Goal: Information Seeking & Learning: Learn about a topic

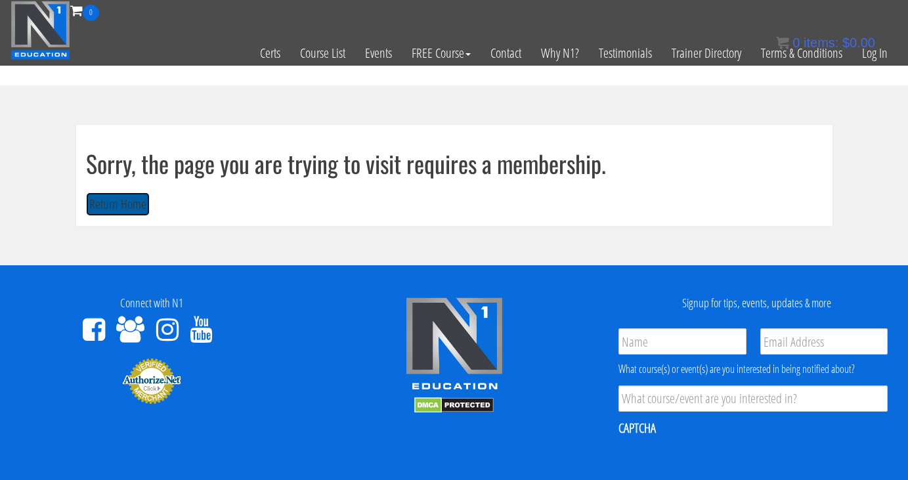
click at [125, 202] on button "Return Home" at bounding box center [118, 204] width 64 height 24
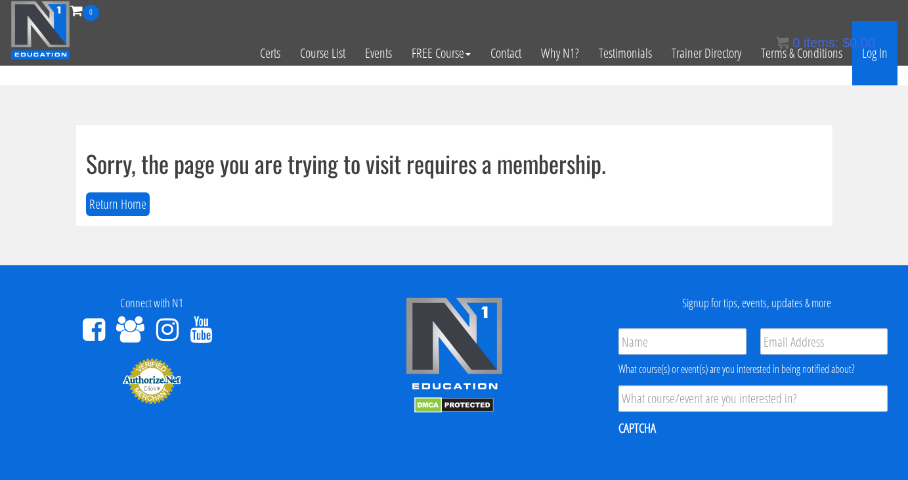
click at [881, 54] on link "Log In" at bounding box center [874, 53] width 45 height 64
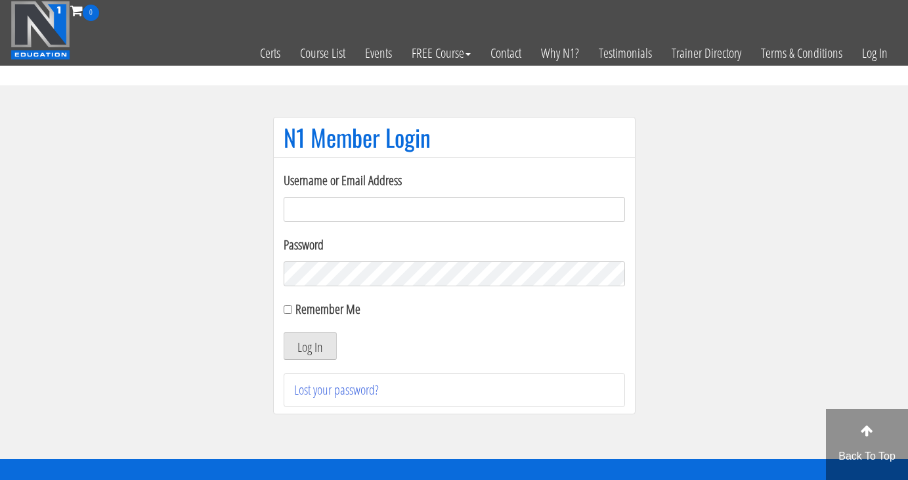
type input "natalie@elevatedcoachingsystems.com"
click at [290, 312] on input "Remember Me" at bounding box center [288, 309] width 9 height 9
checkbox input "true"
click at [301, 341] on button "Log In" at bounding box center [310, 346] width 53 height 28
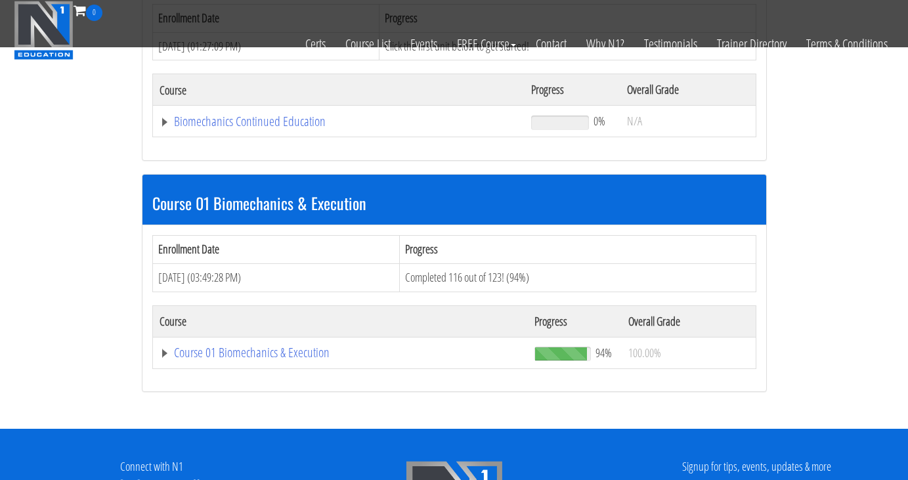
scroll to position [244, 0]
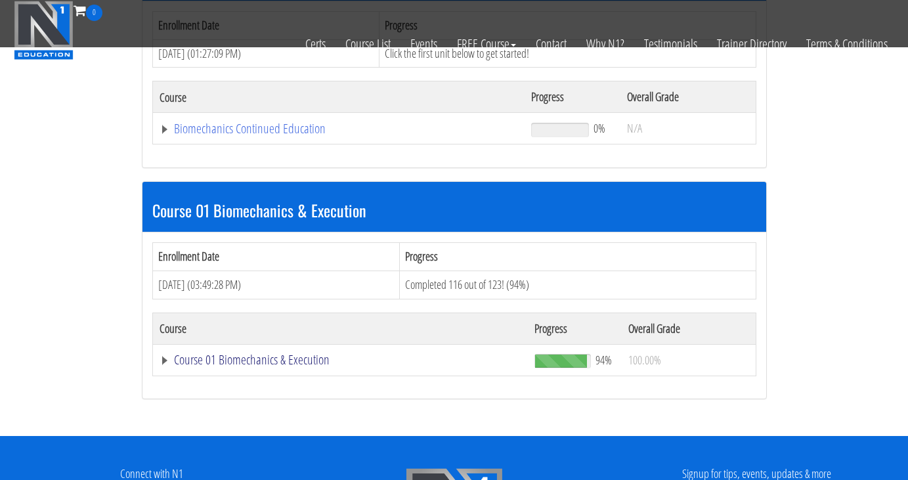
drag, startPoint x: 165, startPoint y: 360, endPoint x: 192, endPoint y: 364, distance: 27.8
click at [165, 360] on link "Course 01 Biomechanics & Execution" at bounding box center [341, 359] width 362 height 13
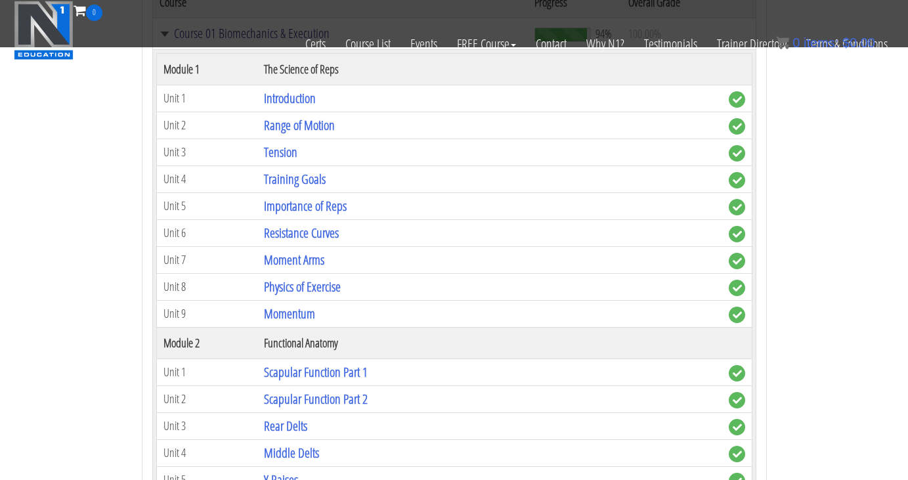
scroll to position [581, 0]
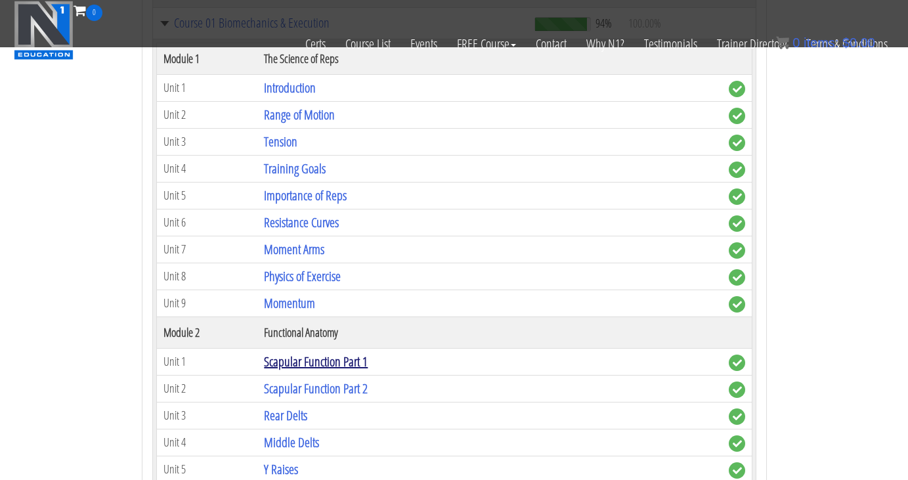
click at [340, 364] on link "Scapular Function Part 1" at bounding box center [316, 361] width 104 height 18
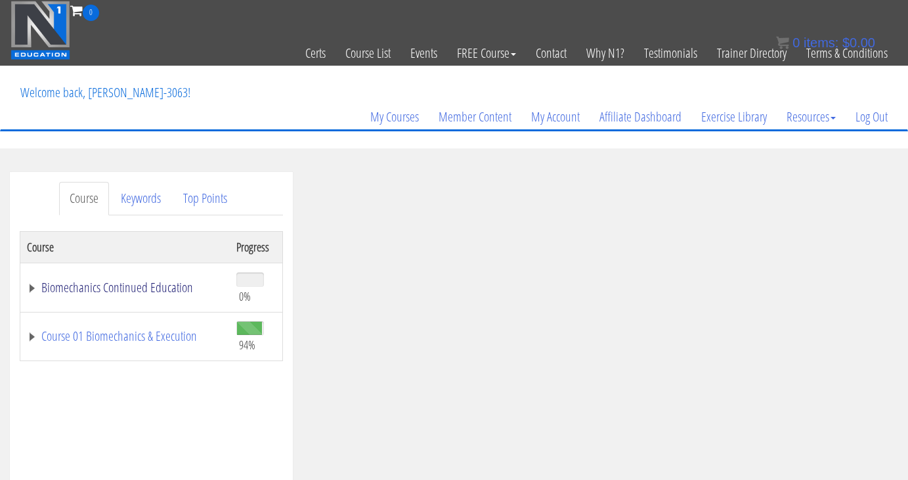
click at [30, 291] on link "Biomechanics Continued Education" at bounding box center [125, 287] width 196 height 13
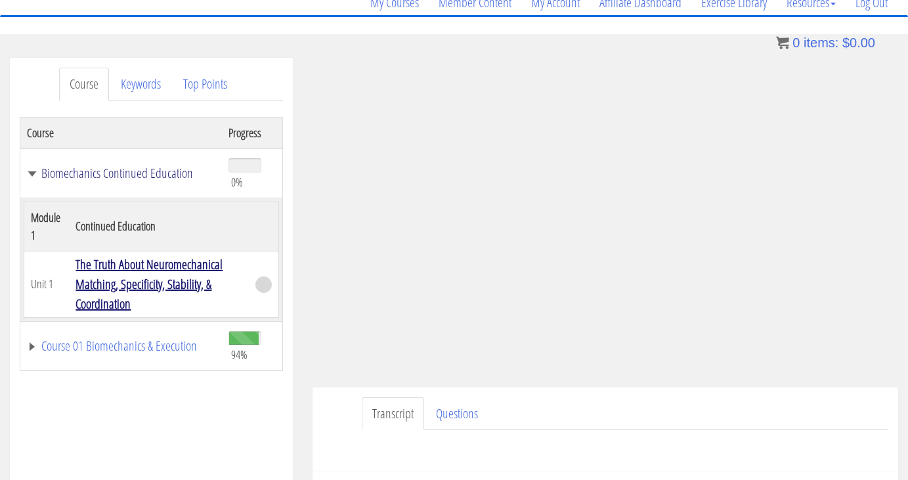
scroll to position [129, 0]
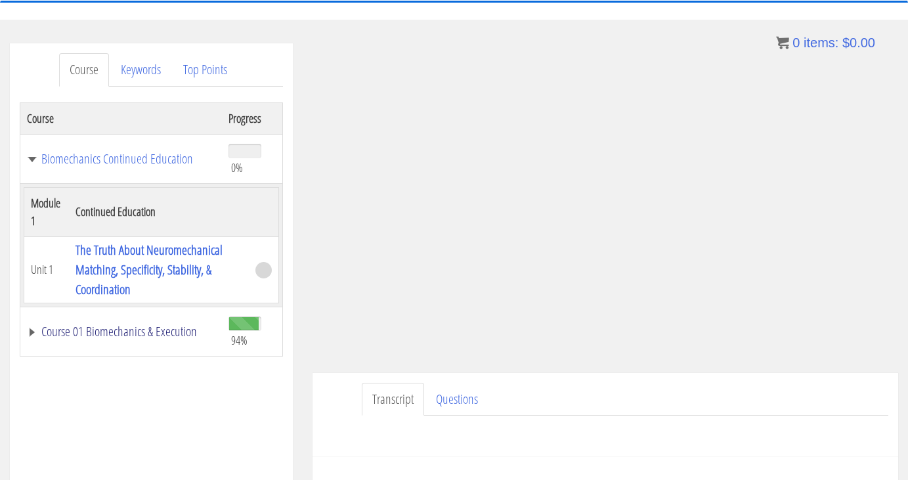
click at [33, 331] on link "Course 01 Biomechanics & Execution" at bounding box center [121, 331] width 188 height 13
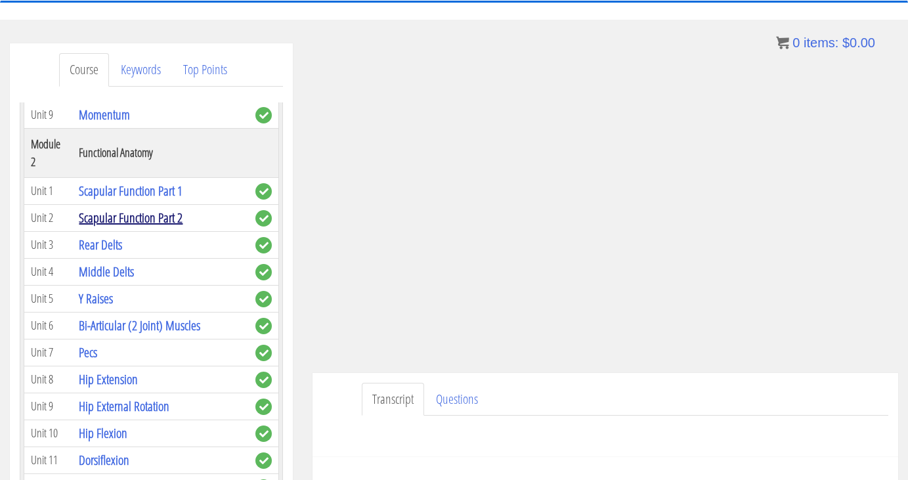
scroll to position [520, 0]
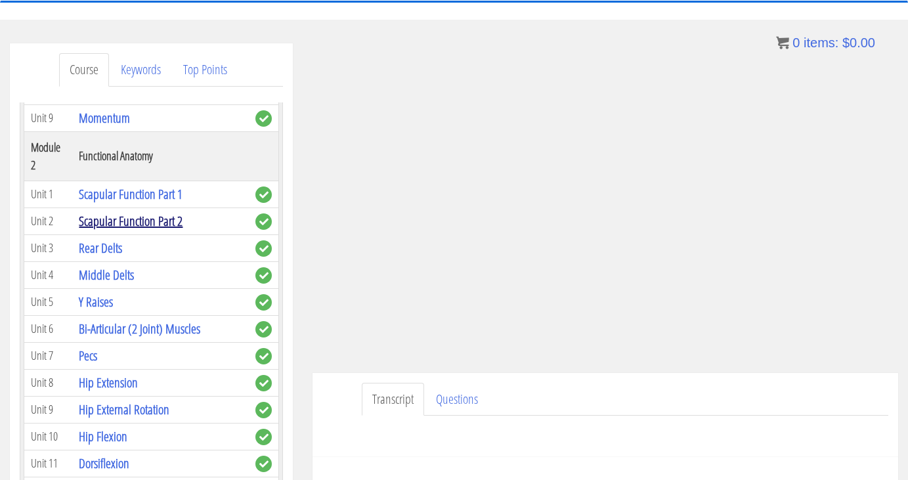
click at [144, 223] on link "Scapular Function Part 2" at bounding box center [131, 221] width 104 height 18
click at [148, 223] on link "Scapular Function Part 2" at bounding box center [131, 221] width 104 height 18
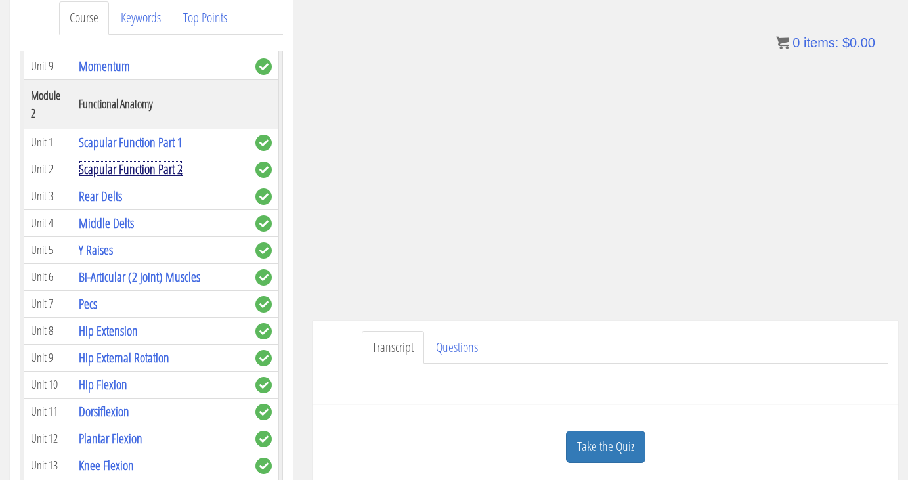
scroll to position [178, 0]
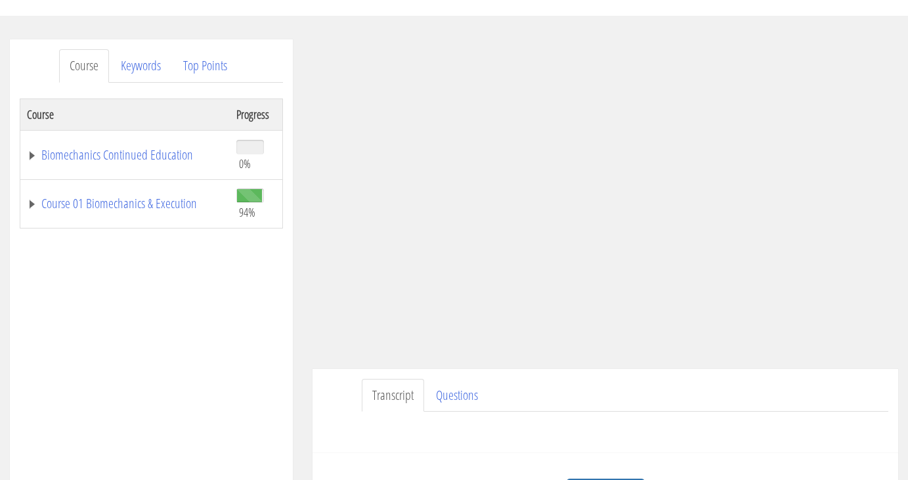
scroll to position [133, 0]
click at [28, 152] on td "Biomechanics Continued Education" at bounding box center [124, 153] width 209 height 49
click at [31, 152] on link "Biomechanics Continued Education" at bounding box center [125, 154] width 196 height 13
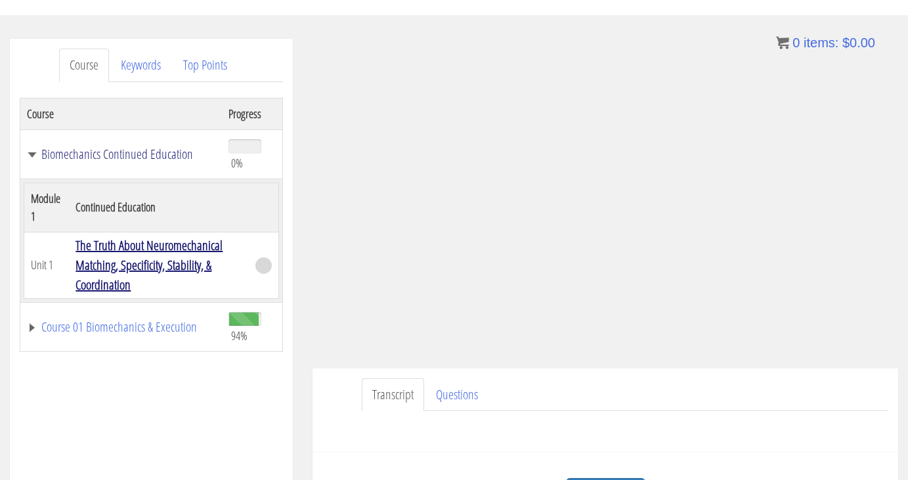
scroll to position [140, 0]
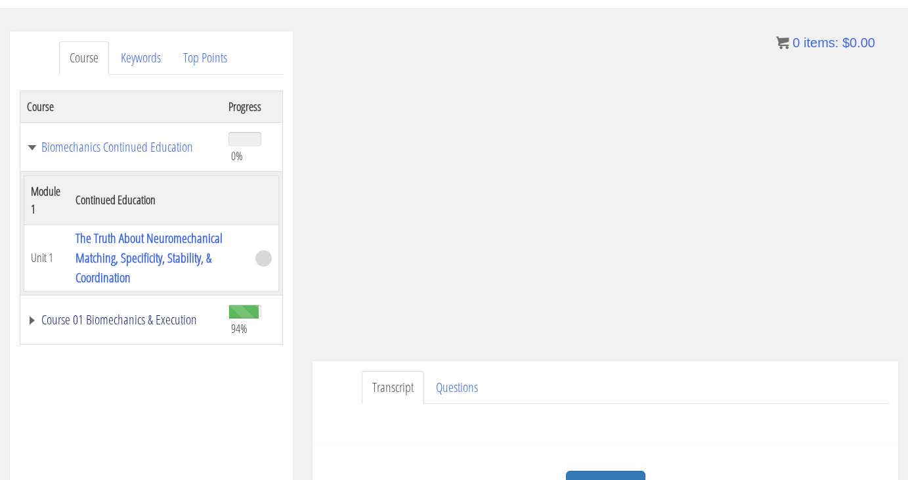
click at [28, 319] on link "Course 01 Biomechanics & Execution" at bounding box center [121, 319] width 188 height 13
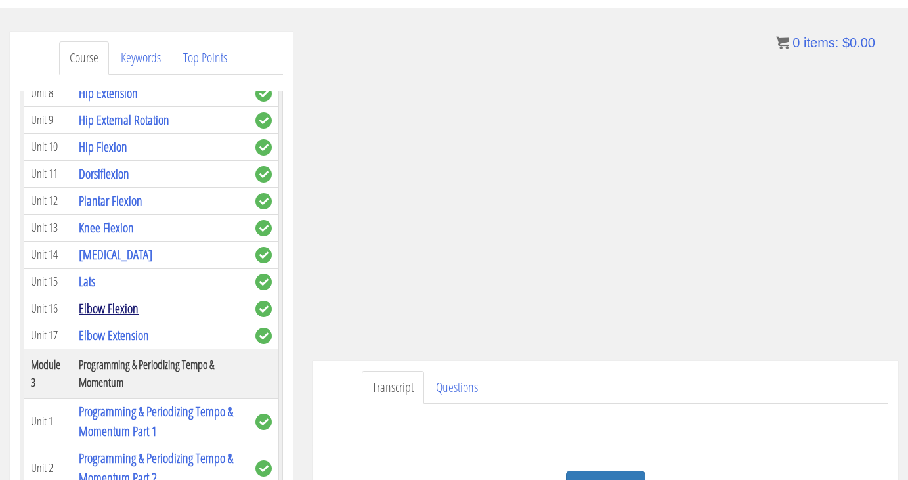
scroll to position [798, 0]
click at [87, 278] on link "Lats" at bounding box center [87, 281] width 16 height 18
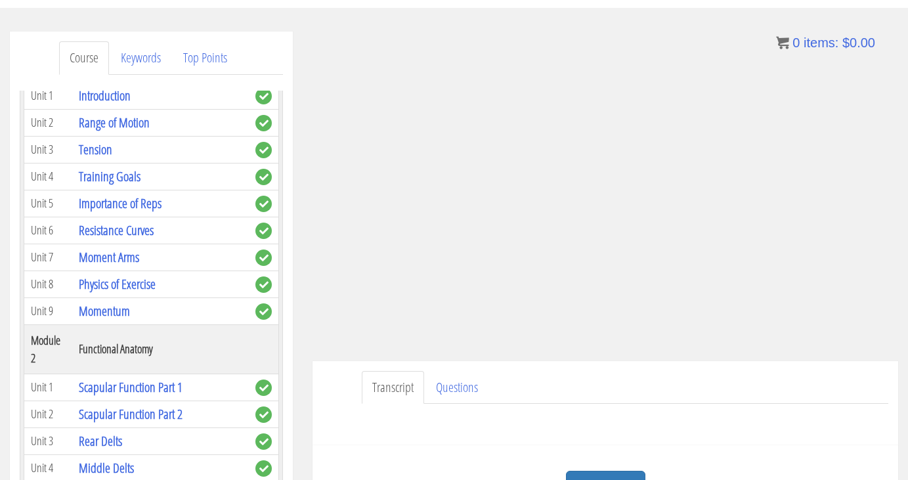
scroll to position [345, 0]
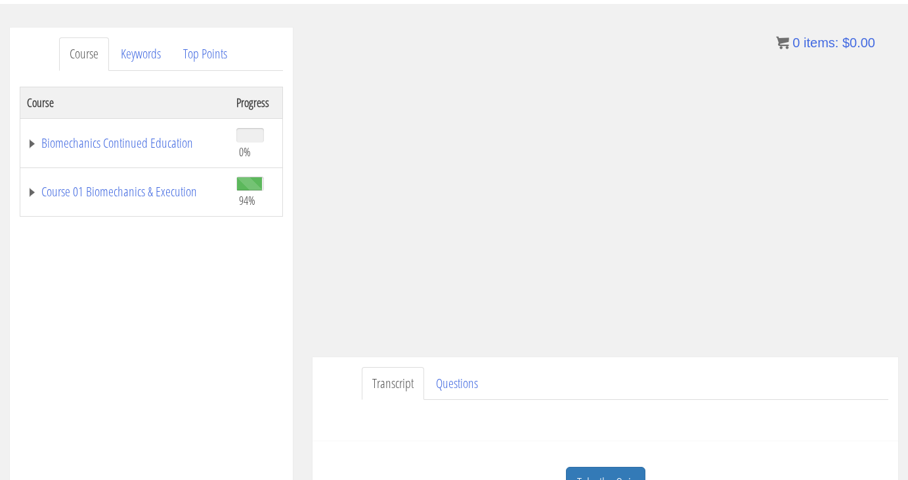
scroll to position [158, 0]
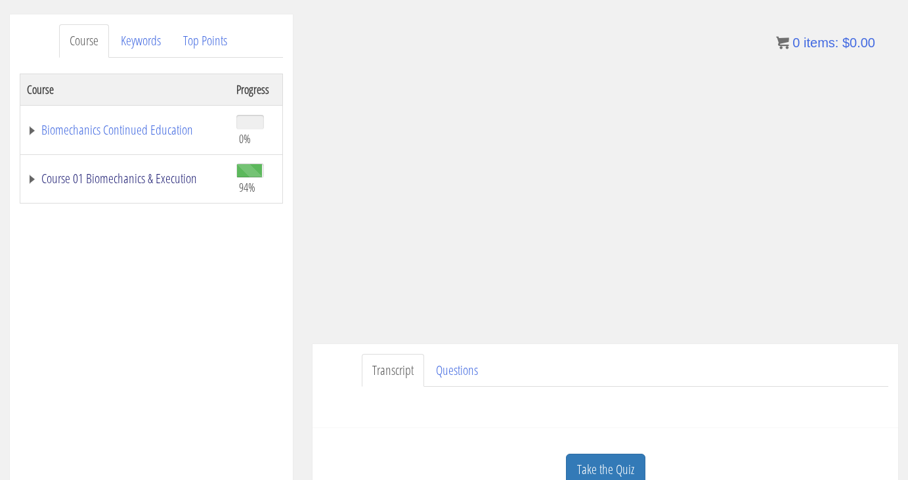
click at [111, 185] on link "Course 01 Biomechanics & Execution" at bounding box center [125, 178] width 196 height 13
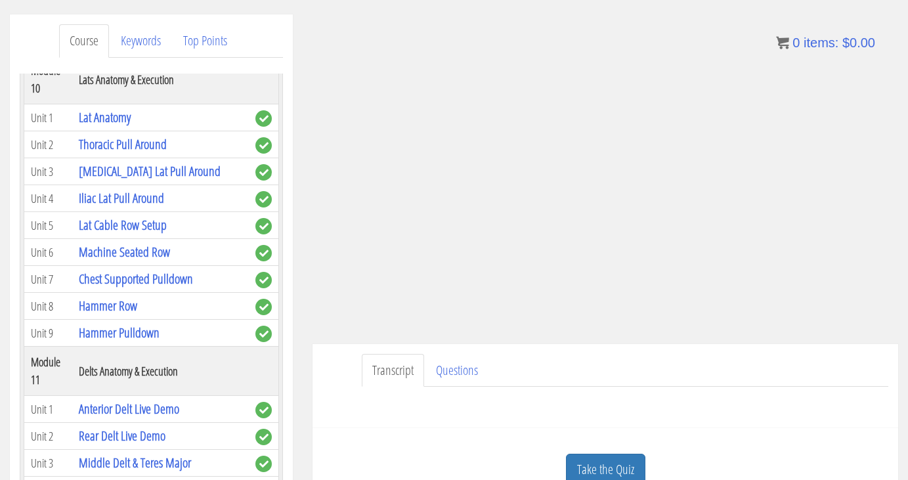
scroll to position [2761, 0]
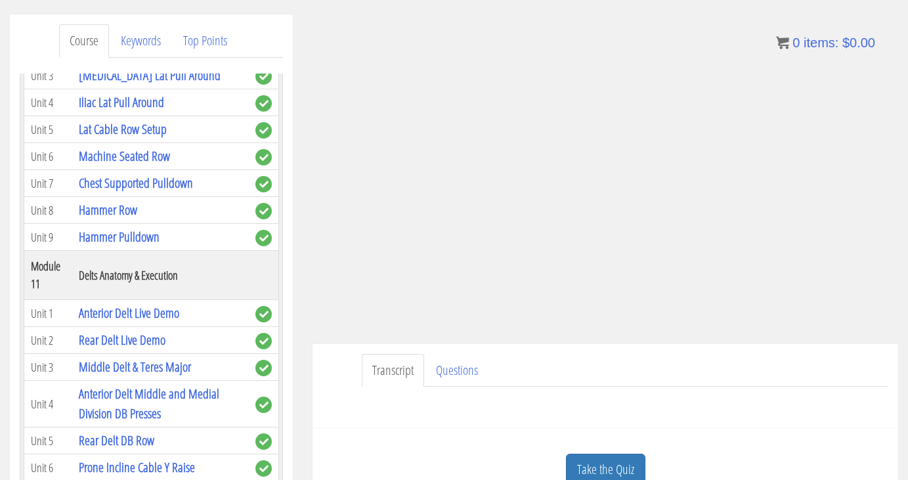
click at [120, 30] on link "Lat Anatomy" at bounding box center [105, 21] width 52 height 18
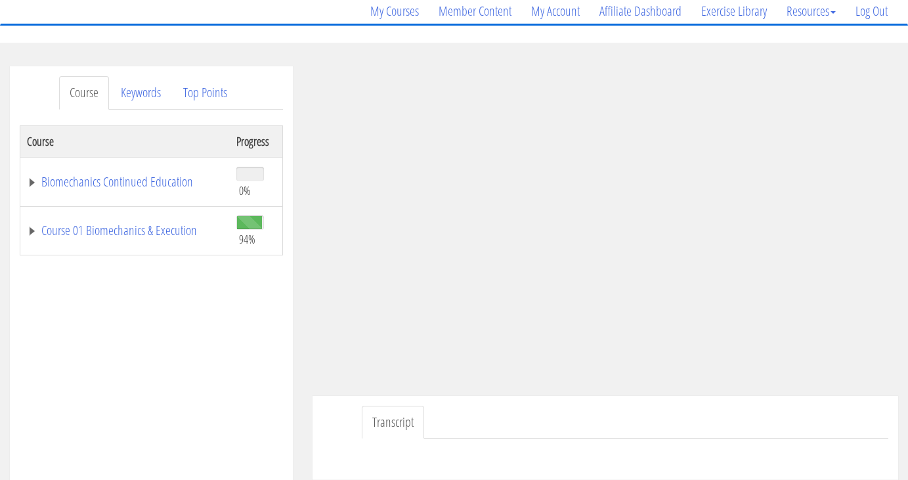
scroll to position [81, 0]
